Goal: Check status

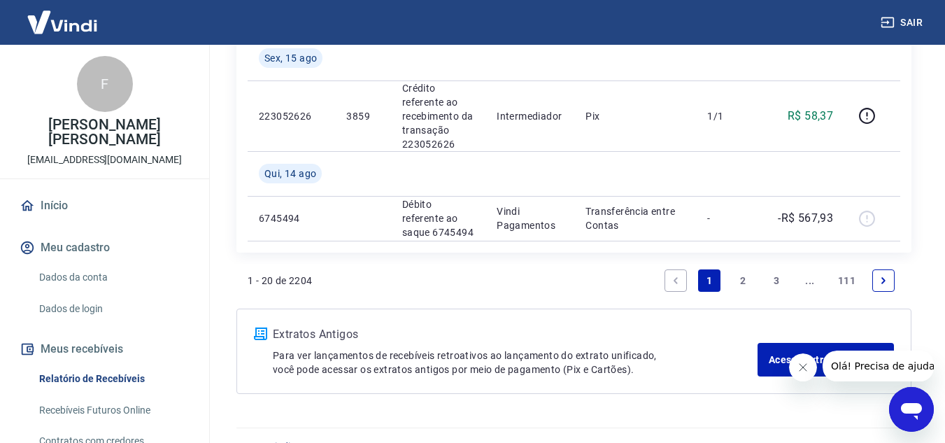
scroll to position [1618, 0]
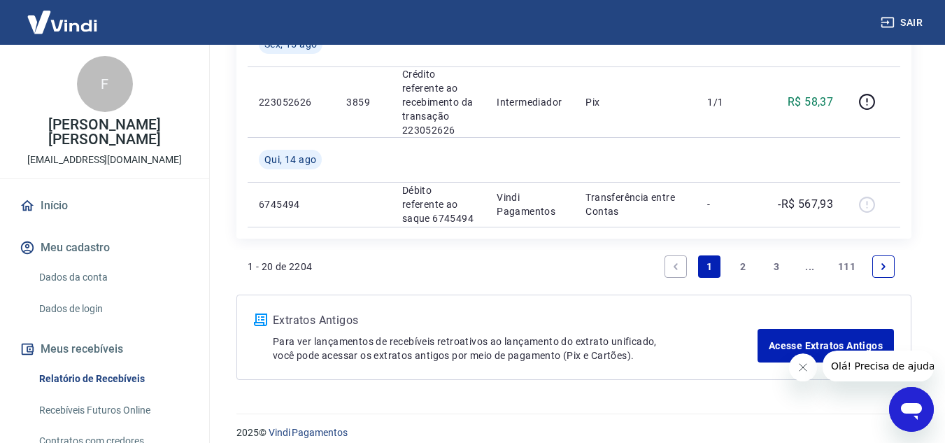
click at [745, 255] on link "2" at bounding box center [742, 266] width 22 height 22
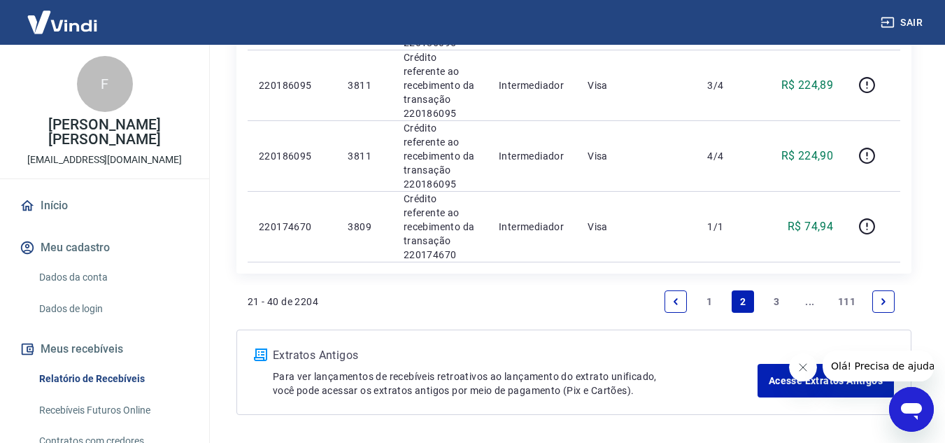
scroll to position [1611, 0]
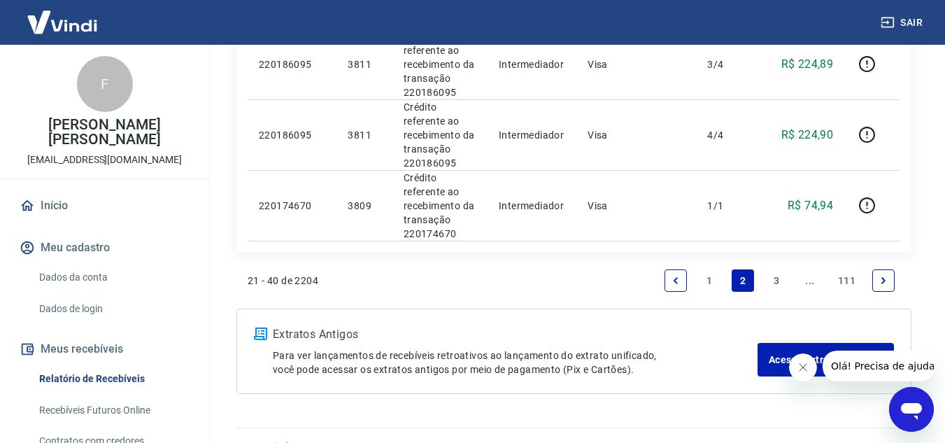
click at [708, 269] on link "1" at bounding box center [709, 280] width 22 height 22
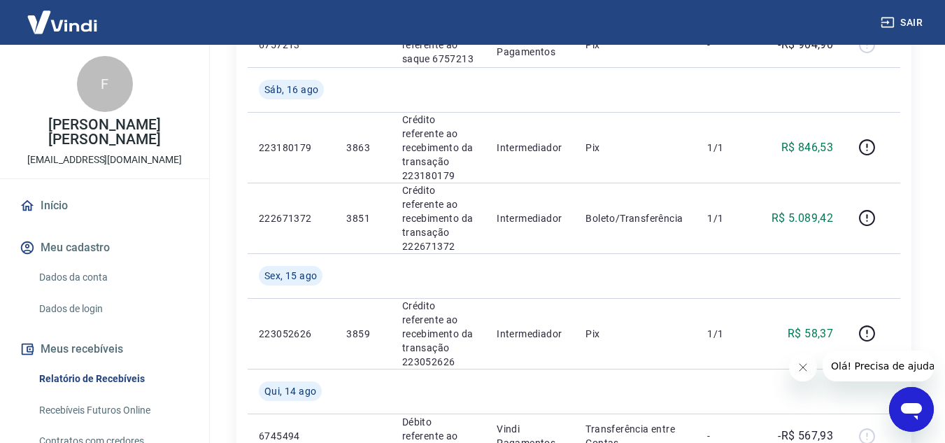
scroll to position [1390, 0]
